Goal: Book appointment/travel/reservation

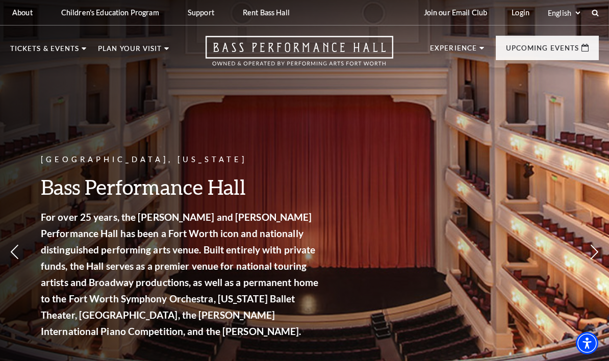
click at [80, 122] on link "Broadway At The Bass presented by PNC Bank" at bounding box center [69, 131] width 101 height 34
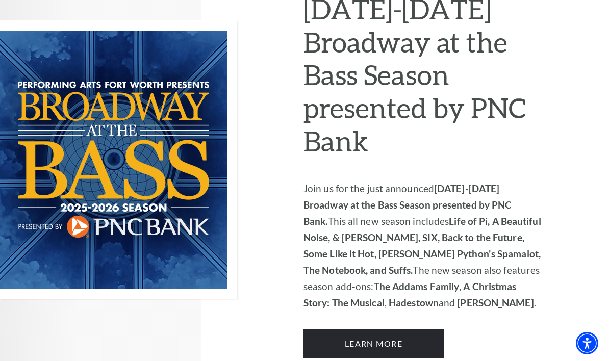
scroll to position [677, 0]
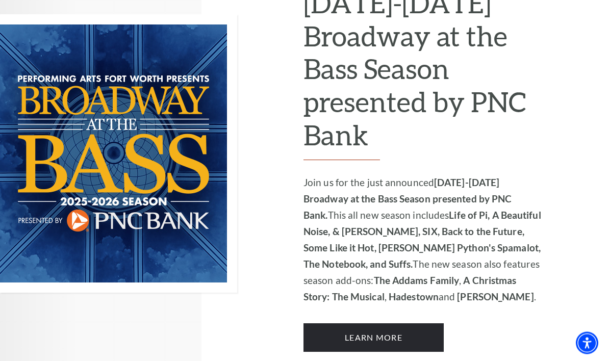
click at [397, 329] on link "Learn More" at bounding box center [374, 338] width 140 height 29
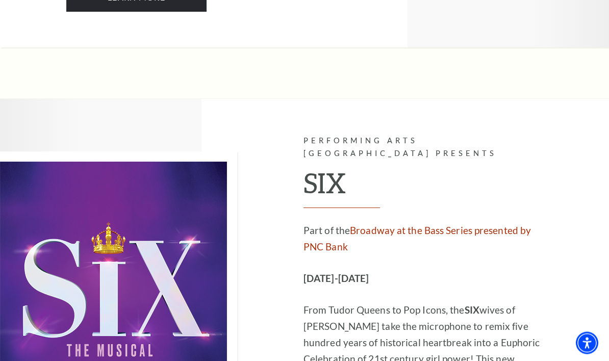
scroll to position [3989, 0]
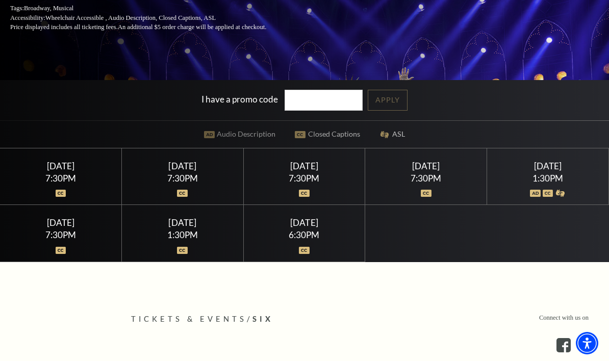
scroll to position [198, 0]
click at [307, 258] on div "Sunday February 15 6:30PM" at bounding box center [305, 234] width 122 height 57
click at [310, 240] on div "6:30PM" at bounding box center [304, 235] width 97 height 9
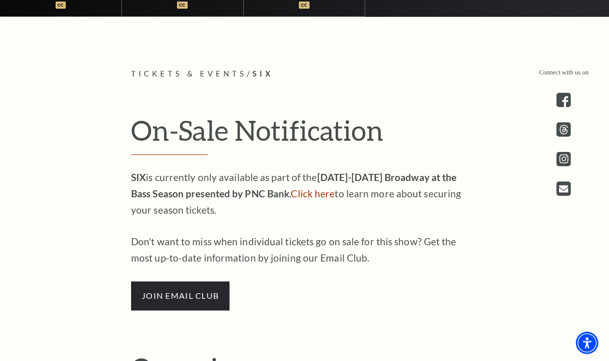
scroll to position [445, 0]
